Goal: Transaction & Acquisition: Download file/media

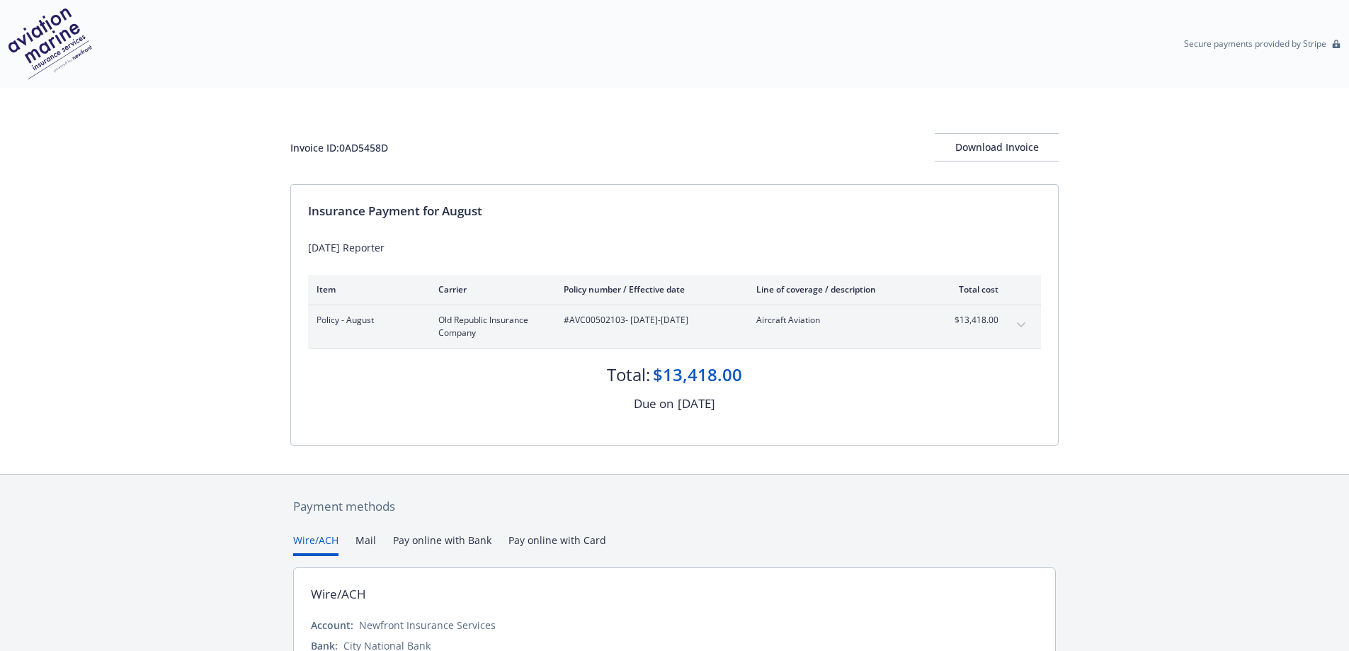
click at [1022, 326] on icon "expand content" at bounding box center [1021, 325] width 8 height 6
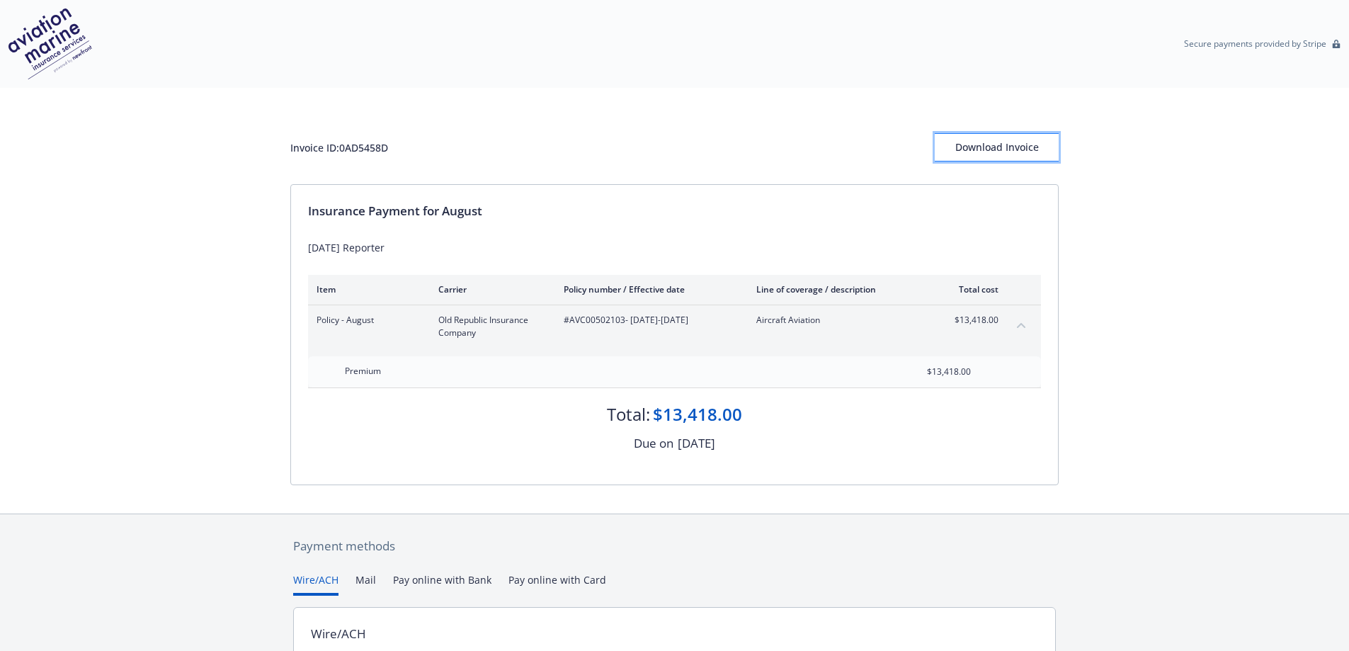
click at [1004, 144] on div "Download Invoice" at bounding box center [996, 147] width 124 height 27
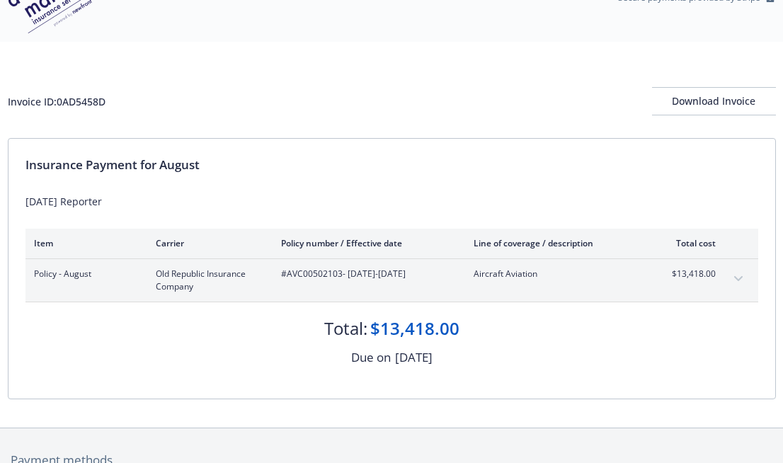
scroll to position [71, 0]
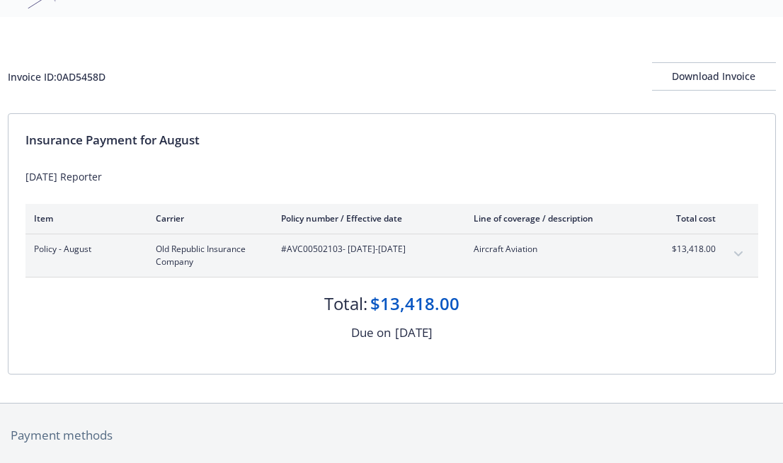
click at [736, 258] on button "expand content" at bounding box center [738, 254] width 23 height 23
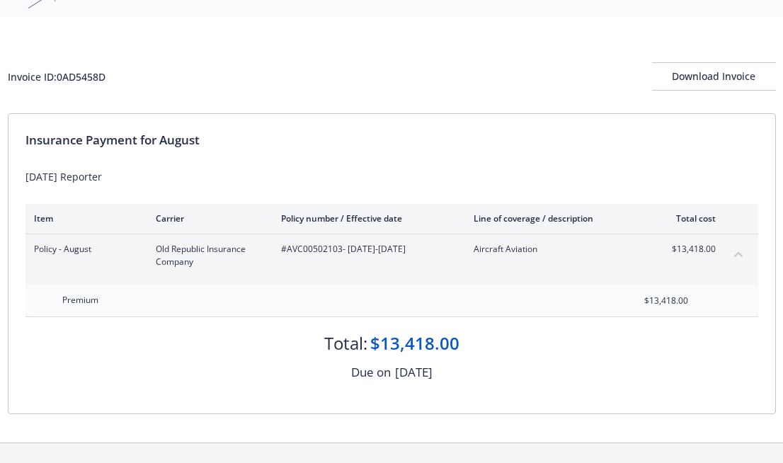
click at [737, 258] on button "collapse content" at bounding box center [738, 254] width 23 height 23
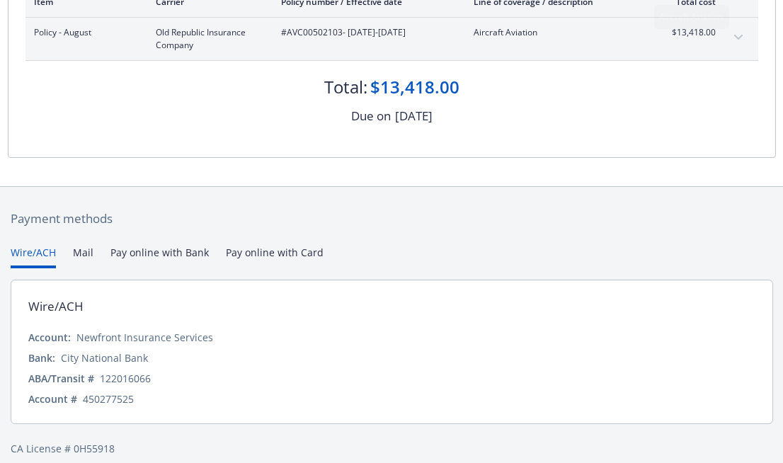
scroll to position [303, 0]
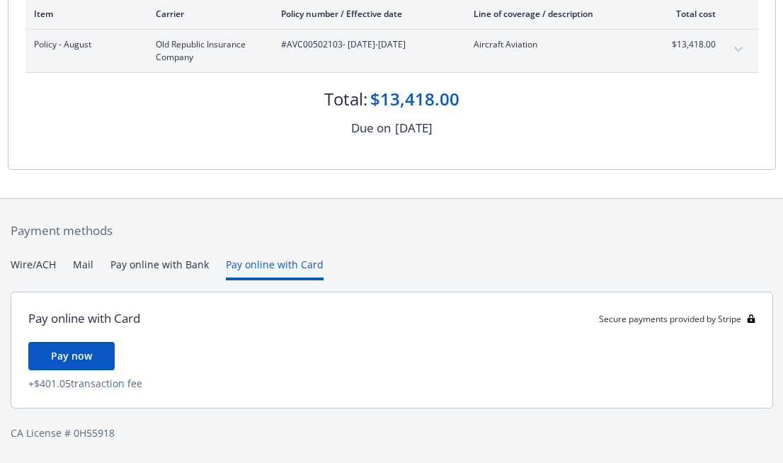
click at [271, 241] on div "Payment methods Wire/ACH Mail Pay online with Bank Pay online with Card Pay onl…" at bounding box center [392, 331] width 768 height 265
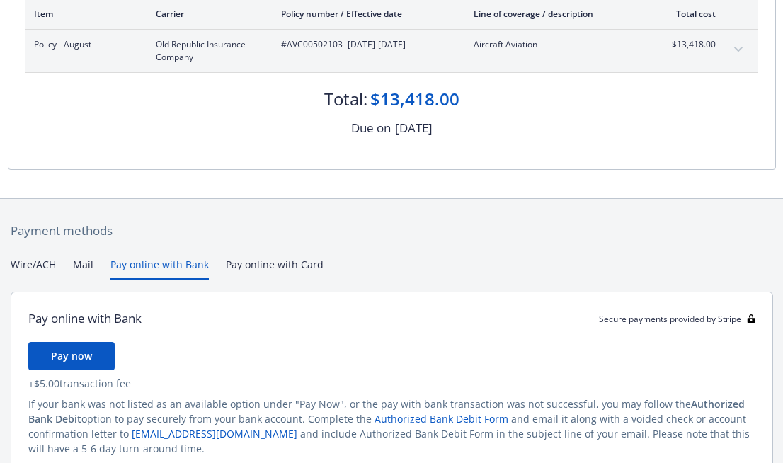
drag, startPoint x: 164, startPoint y: 265, endPoint x: 187, endPoint y: 253, distance: 25.7
click at [166, 265] on button "Pay online with Bank" at bounding box center [159, 268] width 98 height 23
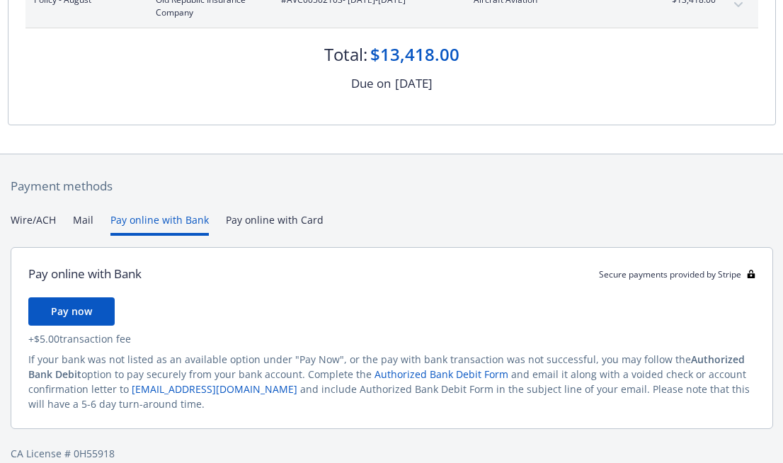
scroll to position [341, 0]
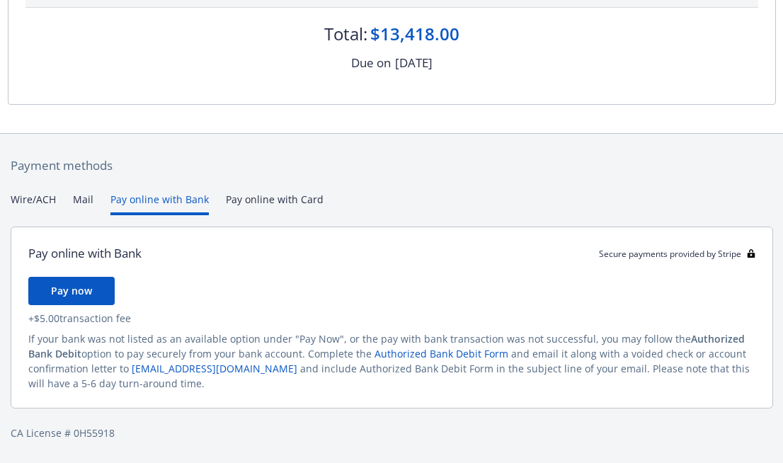
click at [75, 199] on button "Mail" at bounding box center [83, 203] width 21 height 23
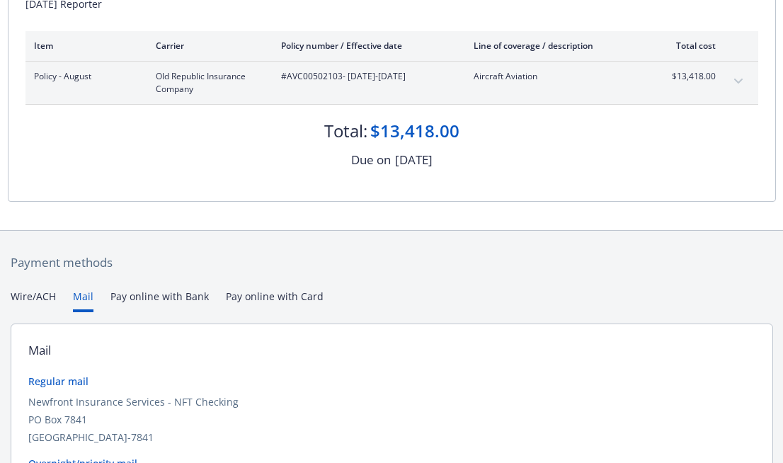
scroll to position [202, 0]
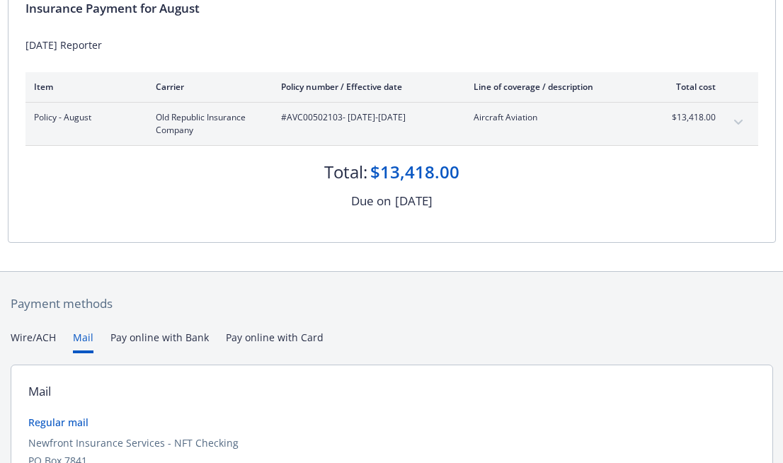
click at [25, 336] on button "Wire/ACH" at bounding box center [33, 341] width 45 height 23
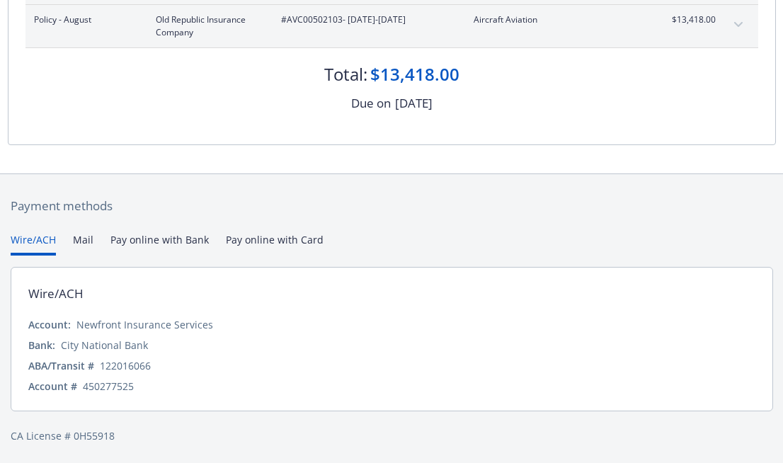
scroll to position [303, 0]
